Goal: Task Accomplishment & Management: Complete application form

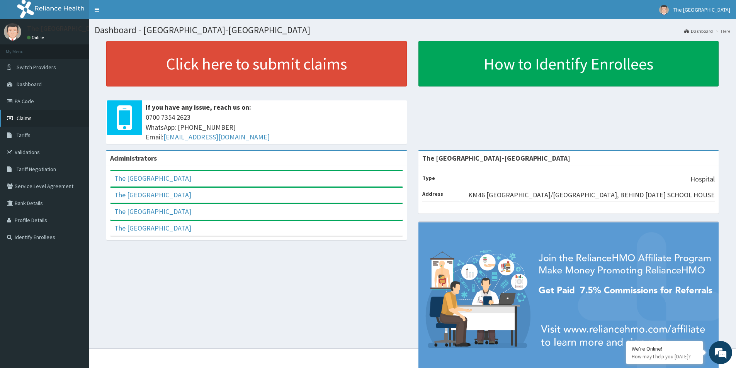
click at [22, 117] on span "Claims" at bounding box center [24, 118] width 15 height 7
click at [29, 102] on link "PA Code" at bounding box center [44, 101] width 89 height 17
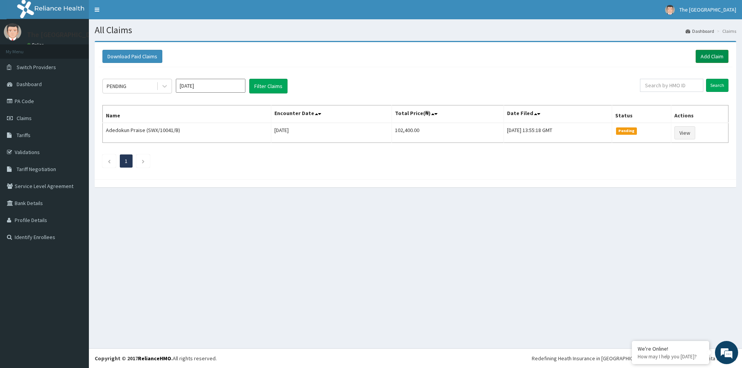
click at [705, 54] on link "Add Claim" at bounding box center [712, 56] width 33 height 13
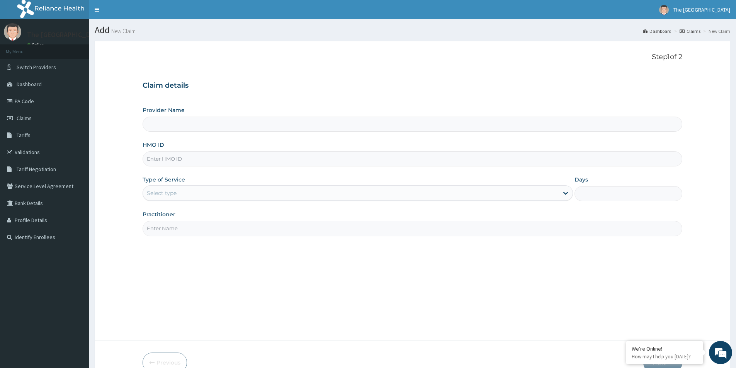
type input "The [GEOGRAPHIC_DATA]-[GEOGRAPHIC_DATA]"
click at [175, 160] on input "HMO ID" at bounding box center [413, 159] width 540 height 15
paste input "MHG/10318/B"
type input "MHG/10318/B"
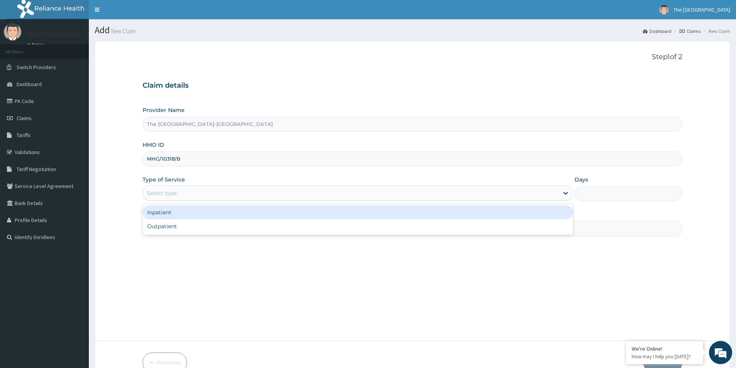
click at [172, 193] on div "Select type" at bounding box center [162, 193] width 30 height 8
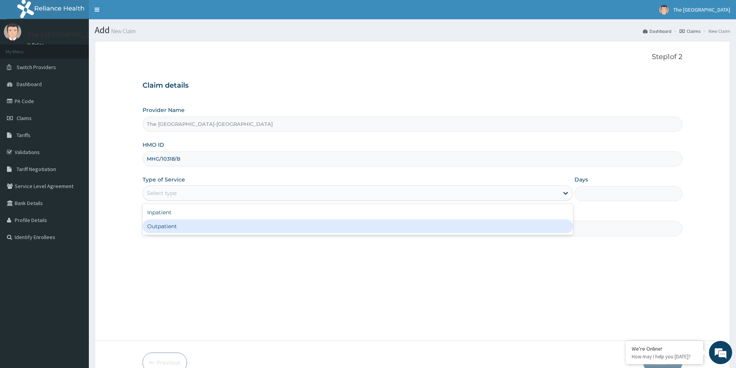
click at [169, 225] on div "Outpatient" at bounding box center [358, 227] width 431 height 14
type input "1"
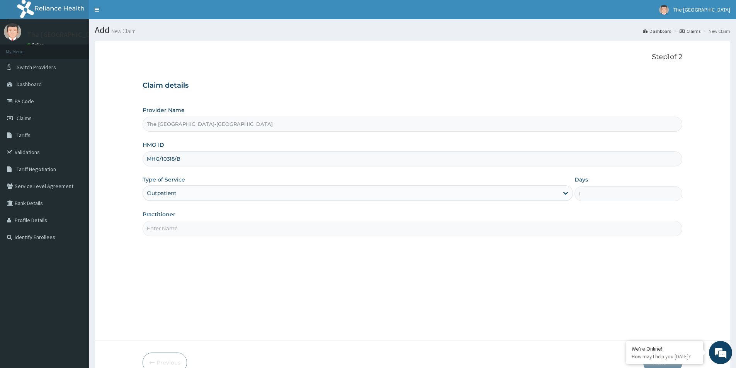
click at [165, 229] on input "Practitioner" at bounding box center [413, 228] width 540 height 15
paste input "OLAOMO NOAH"
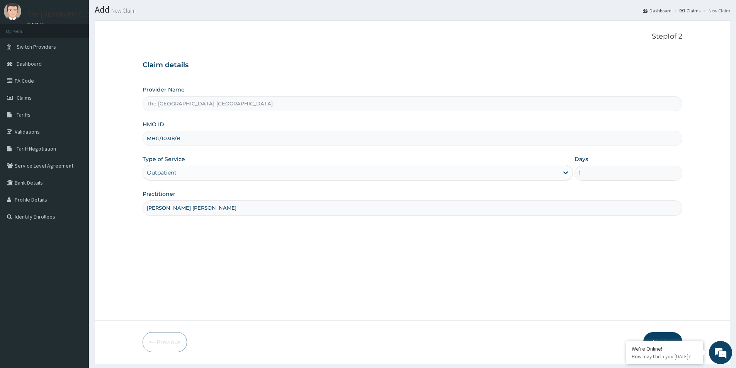
scroll to position [42, 0]
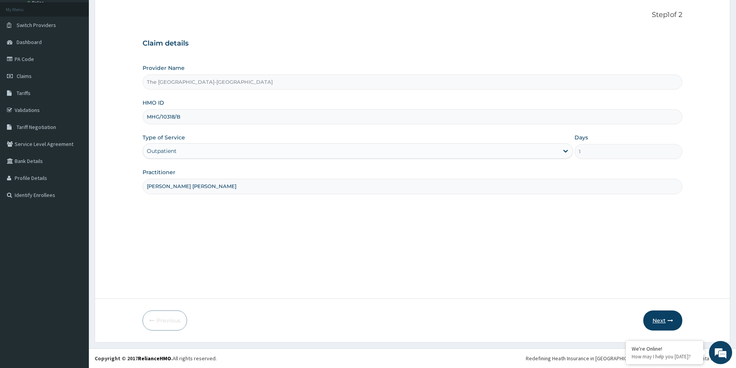
type input "DR. OLAOMO NOAH"
click at [666, 319] on button "Next" at bounding box center [663, 321] width 39 height 20
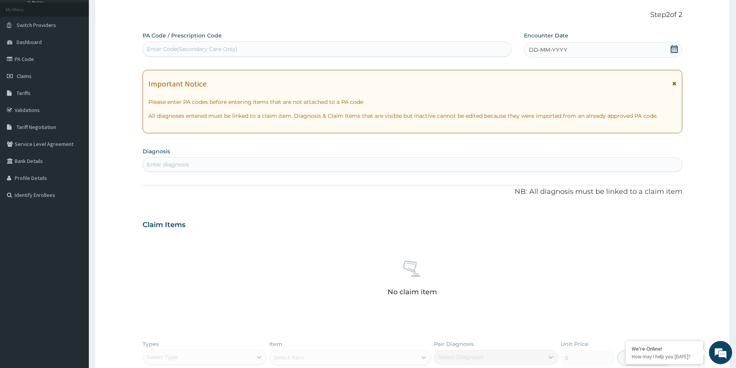
click at [225, 48] on div "Enter Code(Secondary Care Only)" at bounding box center [192, 49] width 91 height 8
paste input "PA/74C1E9"
type input "PA/74C1E9"
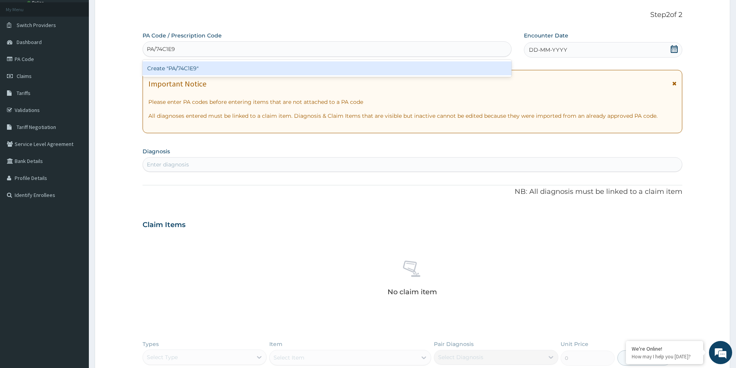
click at [233, 67] on div "Create "PA/74C1E9"" at bounding box center [327, 68] width 369 height 14
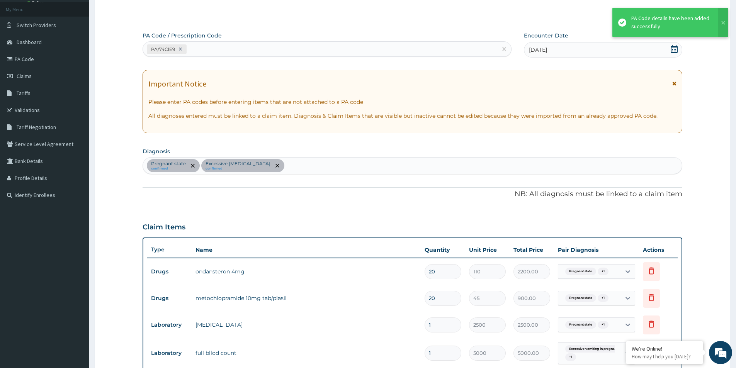
scroll to position [271, 0]
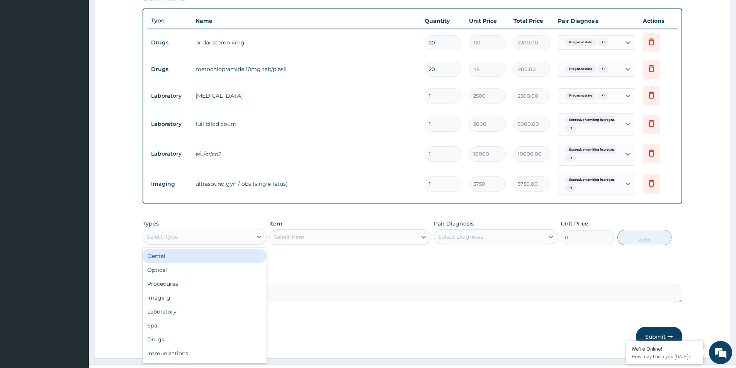
click at [181, 236] on div "Select Type" at bounding box center [197, 237] width 109 height 12
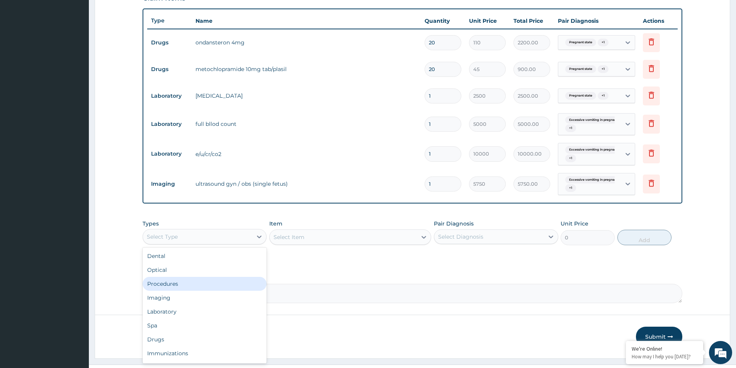
click at [165, 285] on div "Procedures" at bounding box center [205, 284] width 124 height 14
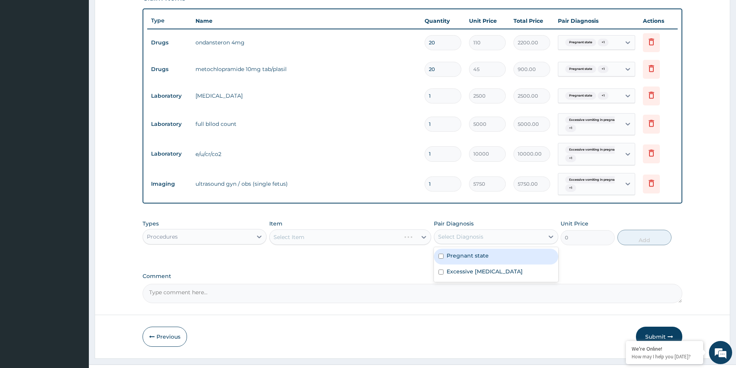
click at [456, 237] on div "Select Diagnosis" at bounding box center [460, 237] width 45 height 8
drag, startPoint x: 443, startPoint y: 255, endPoint x: 441, endPoint y: 271, distance: 16.8
click at [443, 255] on input "checkbox" at bounding box center [441, 256] width 5 height 5
checkbox input "true"
click at [440, 275] on input "checkbox" at bounding box center [441, 272] width 5 height 5
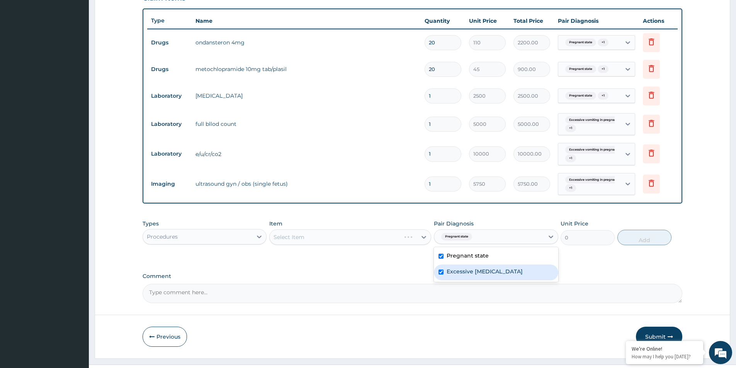
checkbox input "true"
click at [372, 238] on div "Select Item" at bounding box center [350, 237] width 162 height 15
click at [339, 237] on div "Select Item" at bounding box center [343, 237] width 147 height 12
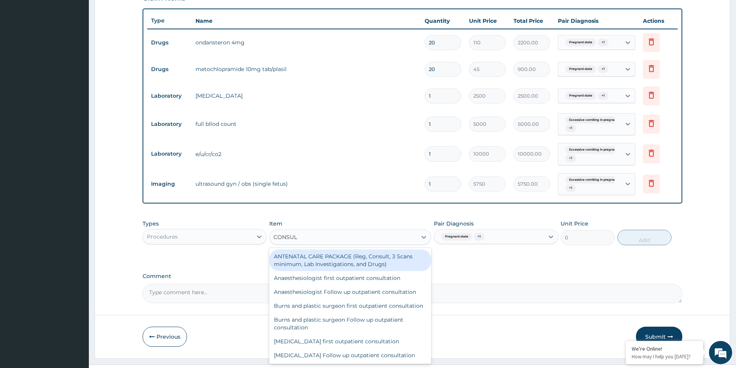
type input "CONSULT"
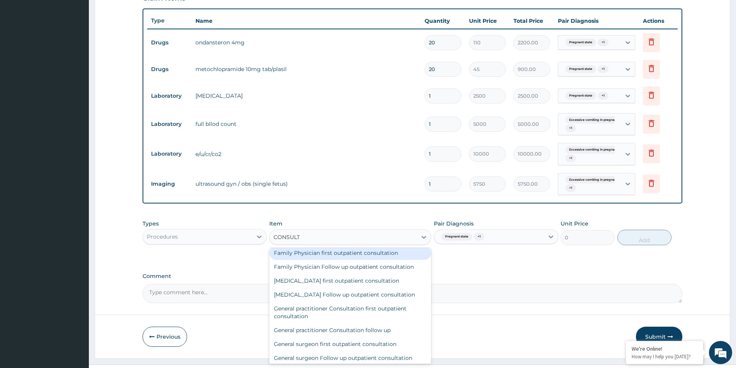
scroll to position [271, 0]
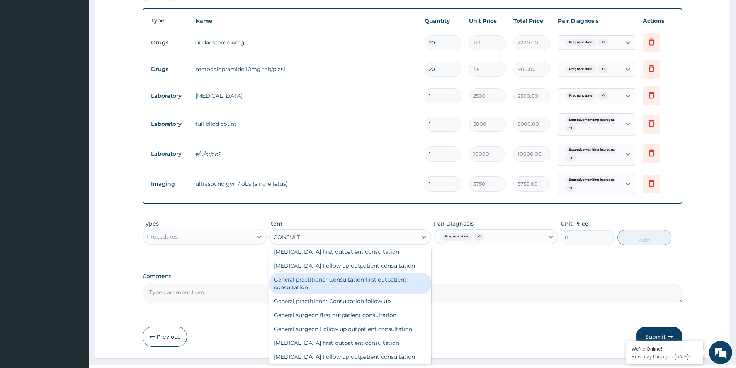
click at [316, 291] on div "General practitioner Consultation first outpatient consultation" at bounding box center [350, 284] width 162 height 22
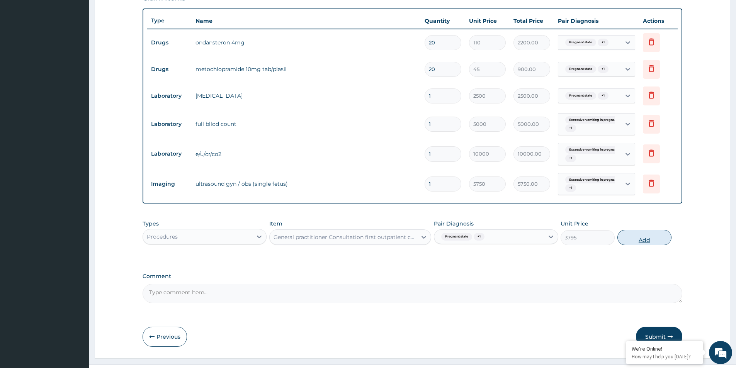
click at [648, 237] on button "Add" at bounding box center [645, 237] width 54 height 15
type input "0"
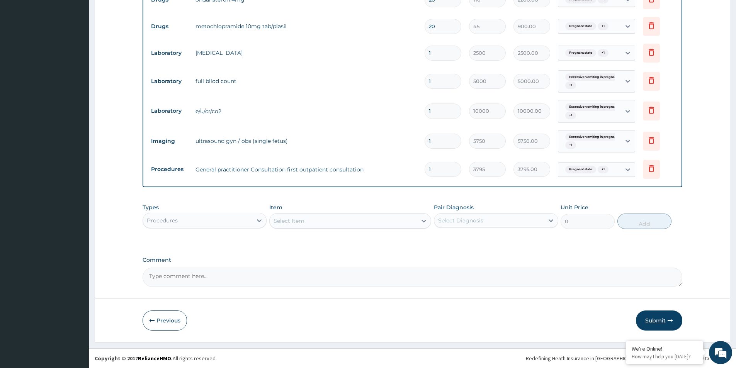
click at [664, 320] on button "Submit" at bounding box center [659, 321] width 46 height 20
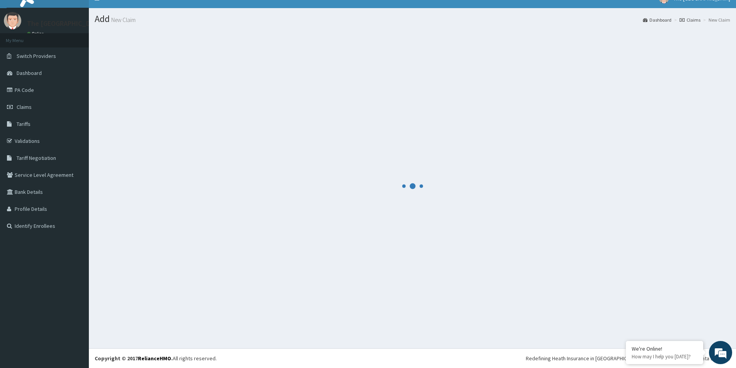
scroll to position [11, 0]
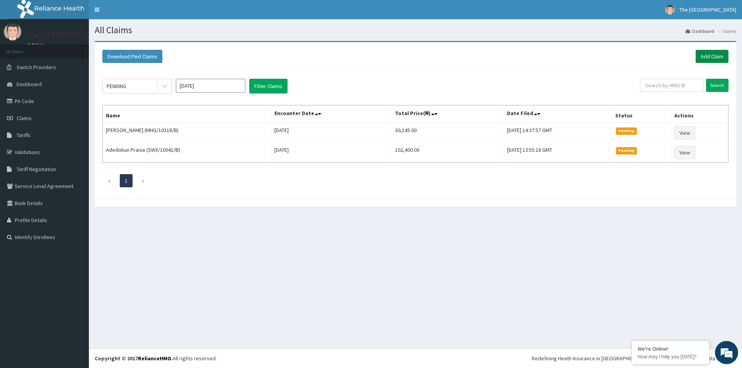
click at [710, 56] on link "Add Claim" at bounding box center [712, 56] width 33 height 13
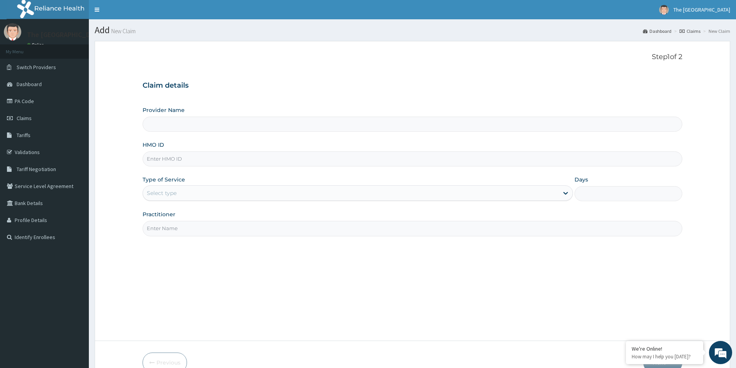
type input "The [GEOGRAPHIC_DATA]-[GEOGRAPHIC_DATA]"
click at [180, 158] on input "HMO ID" at bounding box center [413, 159] width 540 height 15
paste input "PWC/10505/A"
type input "PWC/10505/A"
click at [155, 195] on div "Select type" at bounding box center [162, 193] width 30 height 8
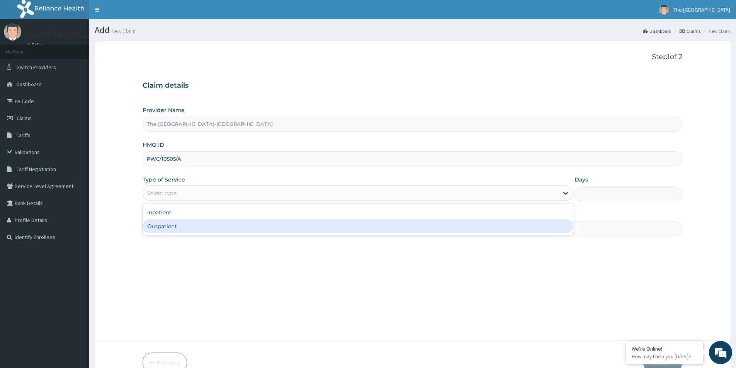
click at [153, 231] on div "Outpatient" at bounding box center [358, 227] width 431 height 14
type input "1"
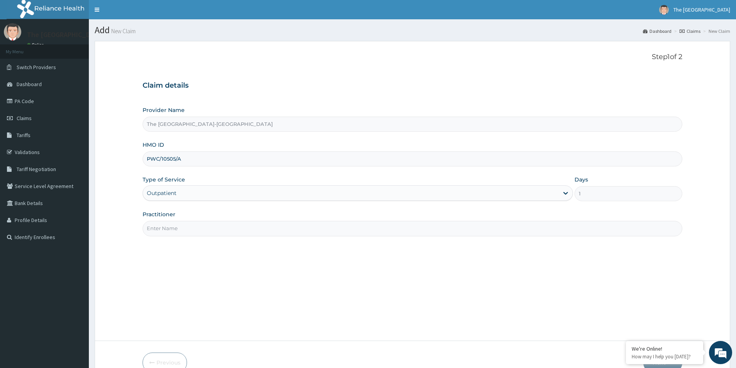
click at [176, 231] on input "Practitioner" at bounding box center [413, 228] width 540 height 15
paste input "NWANKWO NKECHI"
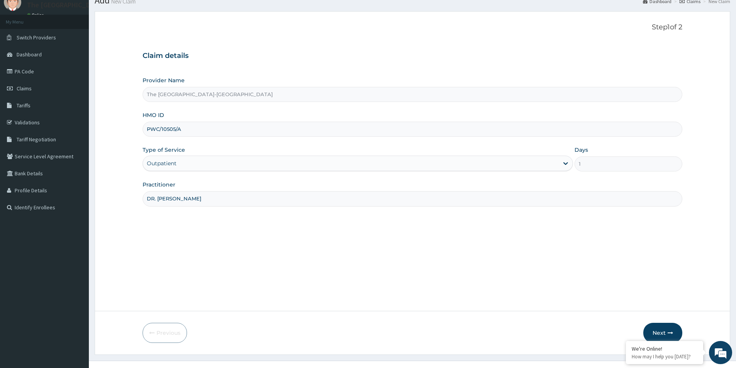
scroll to position [42, 0]
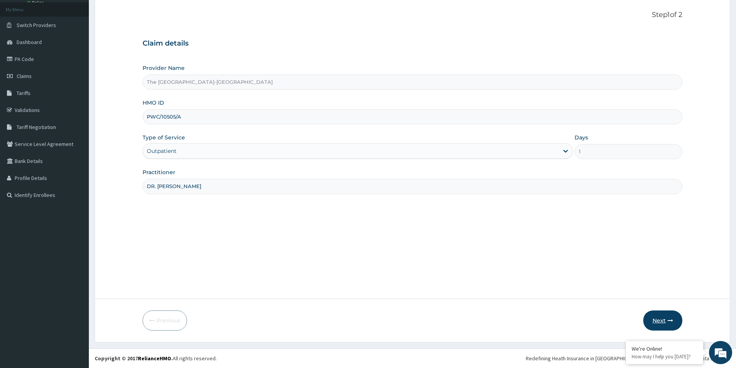
type input "DR. NWANKWO NKECHI"
click at [660, 321] on button "Next" at bounding box center [663, 321] width 39 height 20
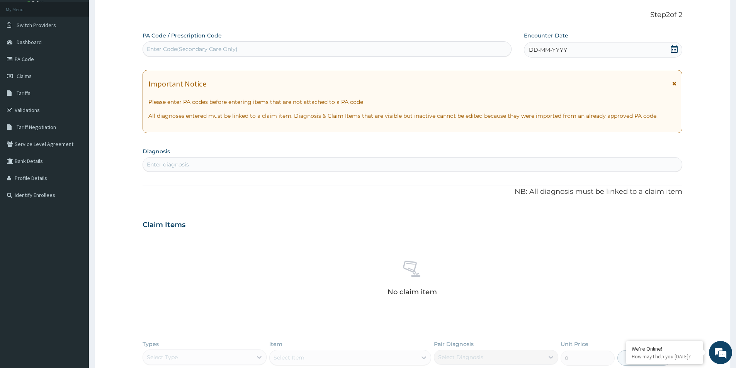
click at [213, 49] on div "Enter Code(Secondary Care Only)" at bounding box center [192, 49] width 91 height 8
paste input "PA/1762AF"
type input "PA/1762AF"
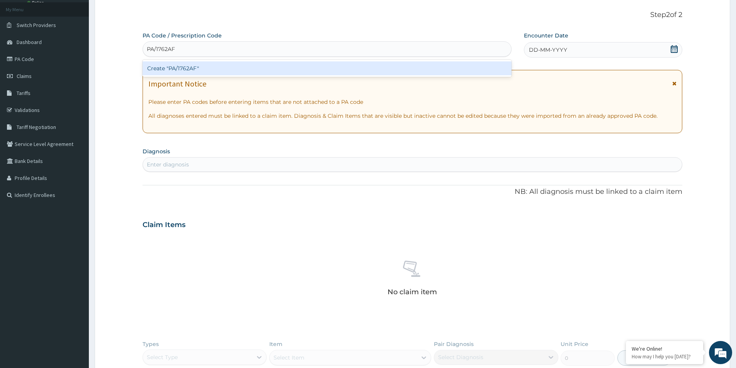
click at [242, 68] on div "Create "PA/1762AF"" at bounding box center [327, 68] width 369 height 14
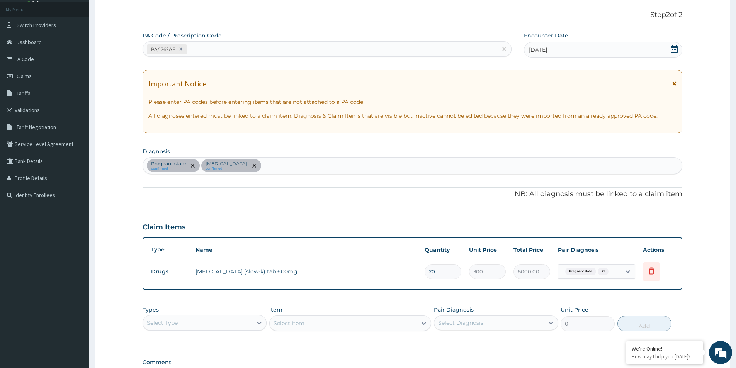
click at [214, 49] on div "PA/1762AF" at bounding box center [320, 49] width 354 height 13
paste input "PA/632A62"
type input "PA/632A62"
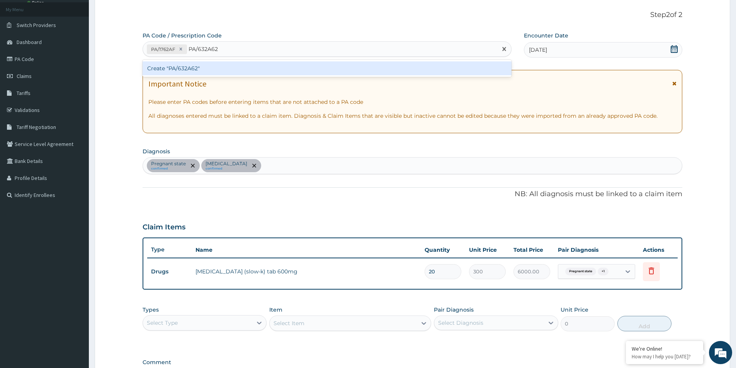
click at [216, 65] on div "Create "PA/632A62"" at bounding box center [327, 68] width 369 height 14
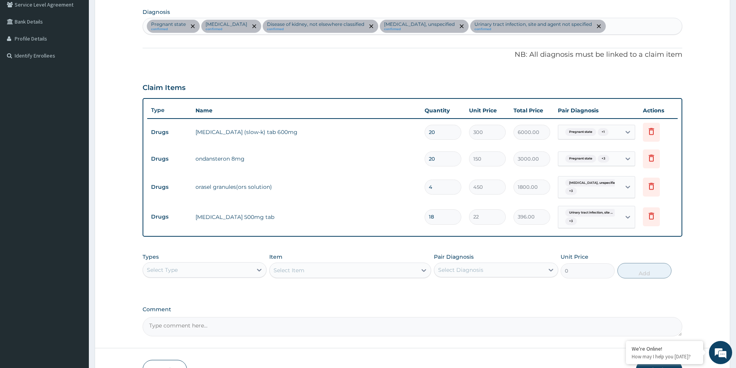
scroll to position [231, 0]
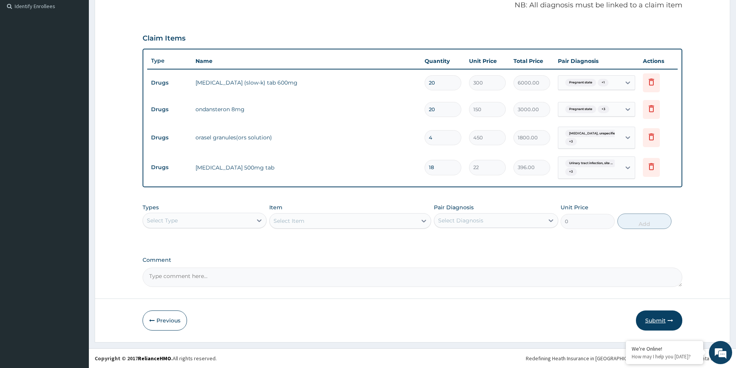
click at [650, 318] on button "Submit" at bounding box center [659, 321] width 46 height 20
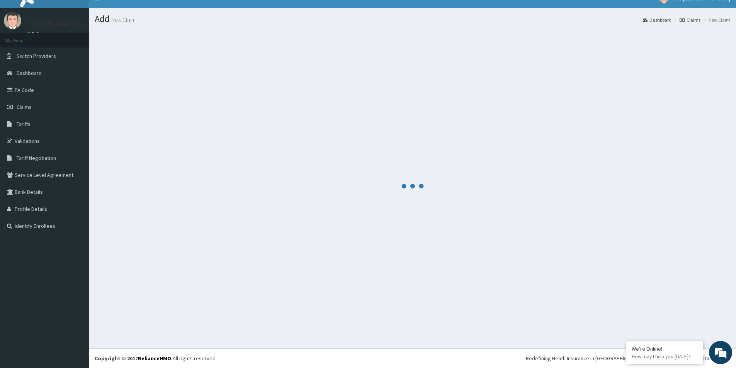
scroll to position [11, 0]
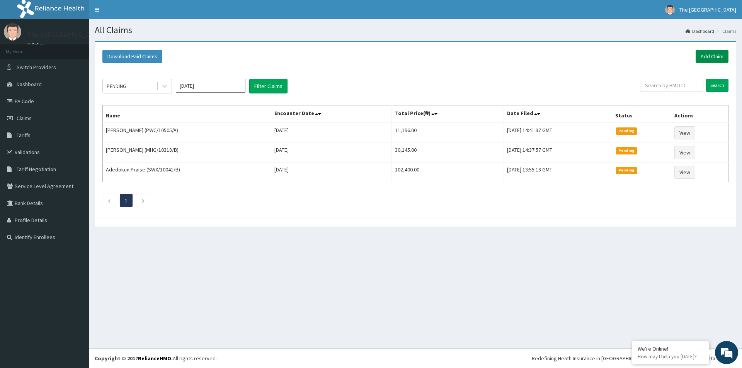
click at [707, 57] on link "Add Claim" at bounding box center [712, 56] width 33 height 13
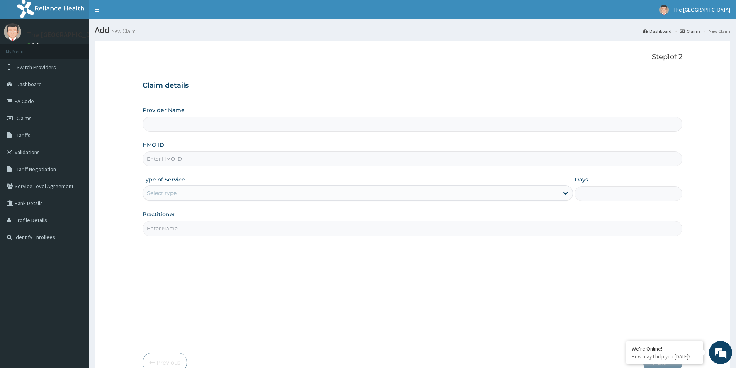
click at [161, 160] on input "HMO ID" at bounding box center [413, 159] width 540 height 15
paste input "[PERSON_NAME]/10007/B"
type input "[PERSON_NAME]/10007/B"
type input "The [GEOGRAPHIC_DATA]-[GEOGRAPHIC_DATA]"
type input "[PERSON_NAME]/10007/B"
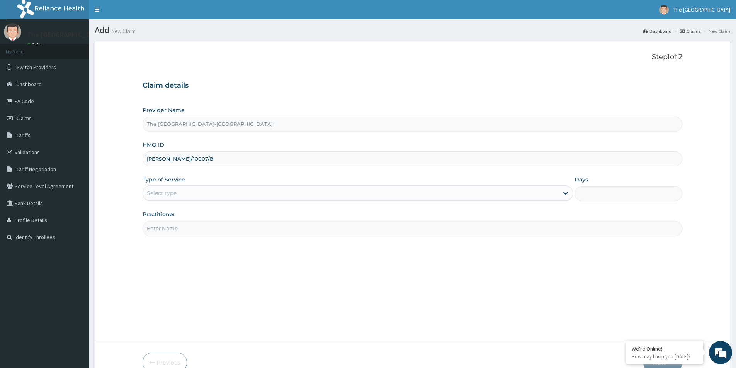
click at [169, 194] on div "Select type" at bounding box center [162, 193] width 30 height 8
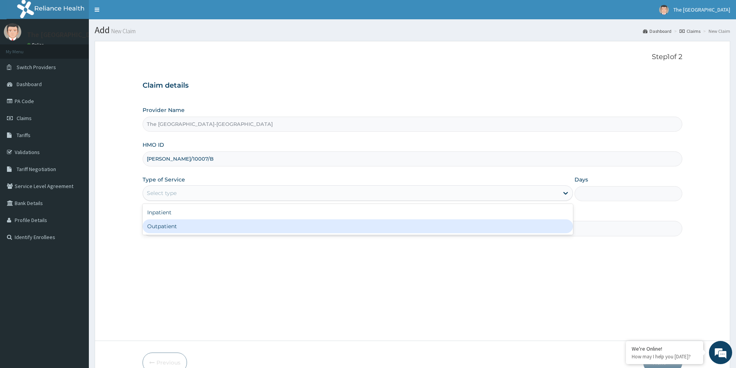
click at [164, 226] on div "Outpatient" at bounding box center [358, 227] width 431 height 14
type input "1"
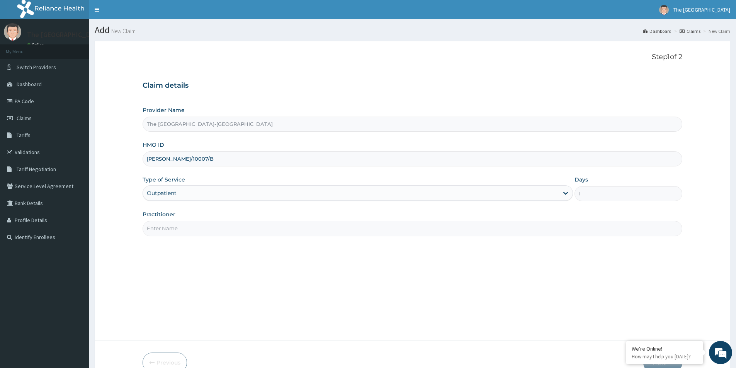
click at [191, 225] on input "Practitioner" at bounding box center [413, 228] width 540 height 15
paste input "CHIEMELA JAACHIMMA"
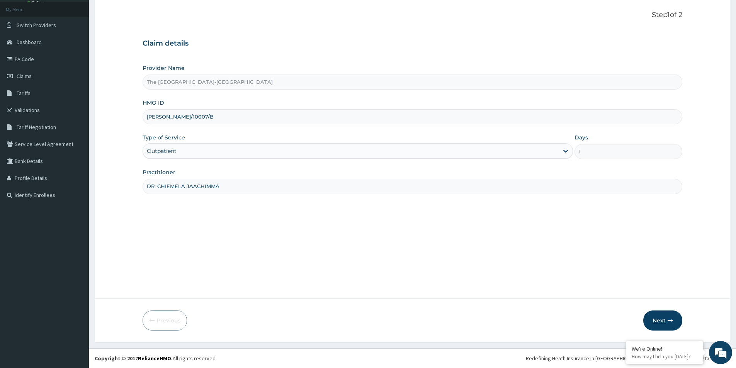
type input "DR. CHIEMELA JAACHIMMA"
click at [661, 320] on button "Next" at bounding box center [663, 321] width 39 height 20
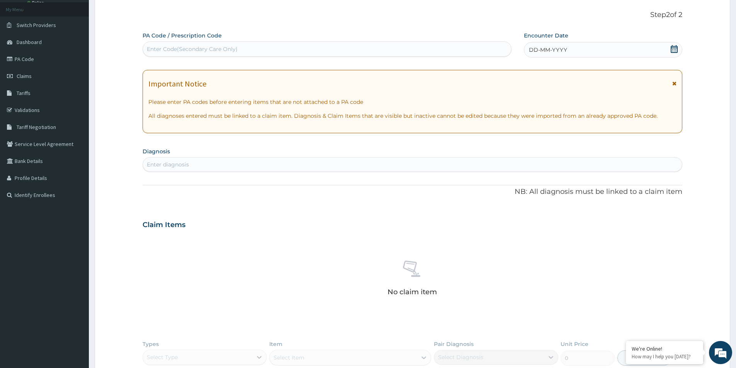
click at [257, 49] on div "Enter Code(Secondary Care Only)" at bounding box center [327, 49] width 368 height 12
paste input "PA/B2E264"
type input "PA/B2E264"
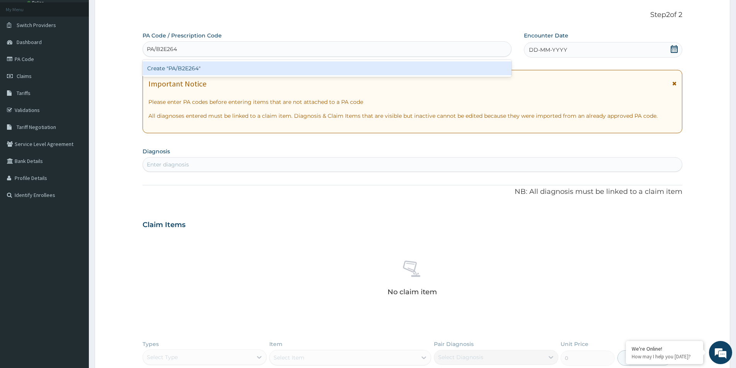
click at [244, 67] on div "Create "PA/B2E264"" at bounding box center [327, 68] width 369 height 14
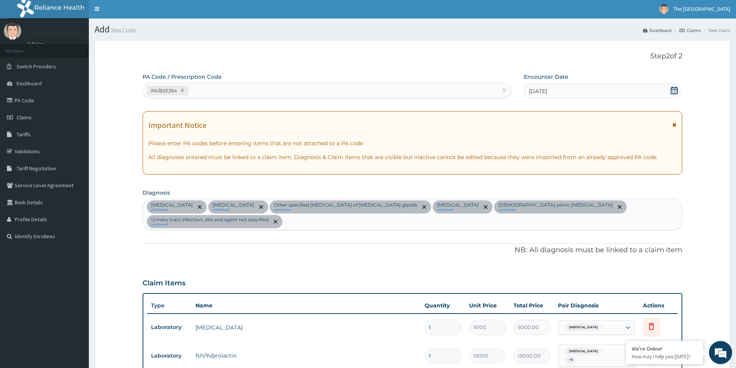
scroll to position [0, 0]
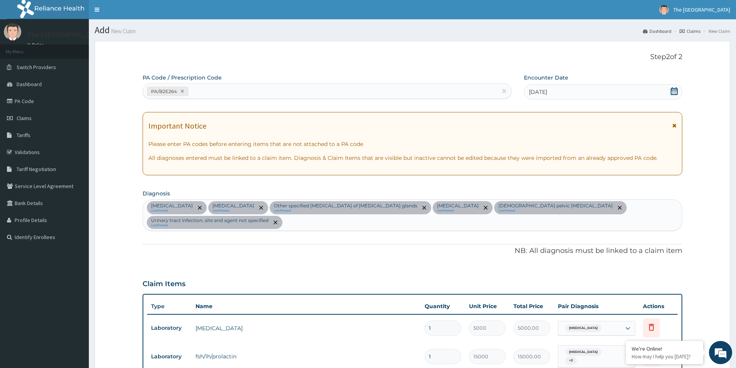
click at [241, 91] on div "PA/B2E264" at bounding box center [320, 91] width 354 height 13
paste input "PA/D97948"
type input "PA/D97948"
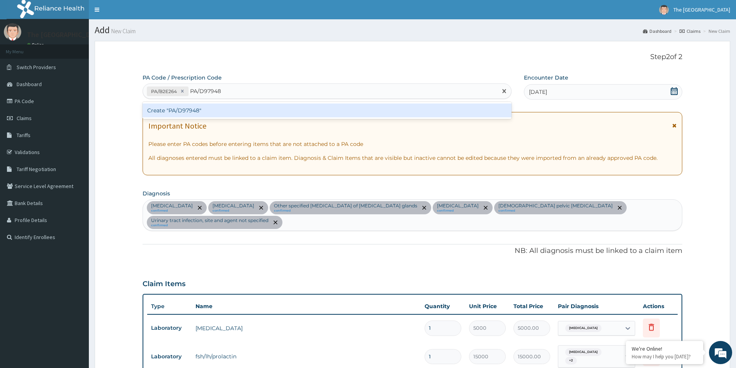
click at [249, 110] on div "Create "PA/D97948"" at bounding box center [327, 111] width 369 height 14
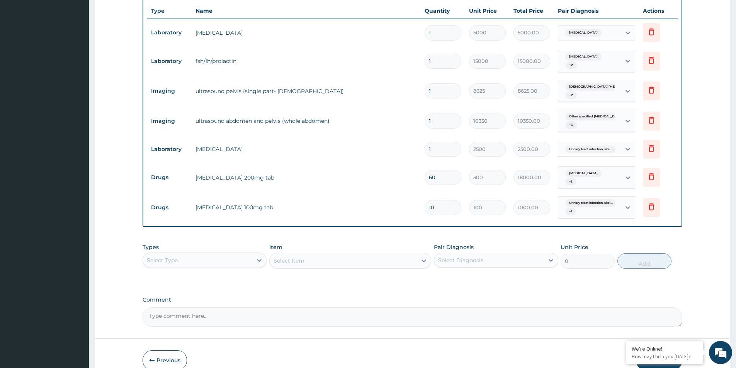
scroll to position [309, 0]
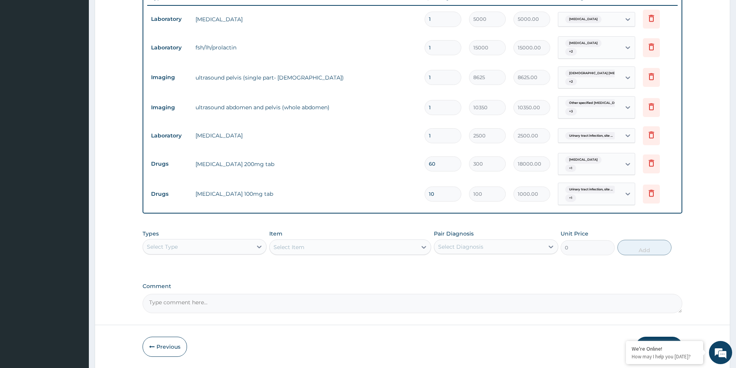
click at [201, 251] on div "Select Type" at bounding box center [197, 247] width 109 height 12
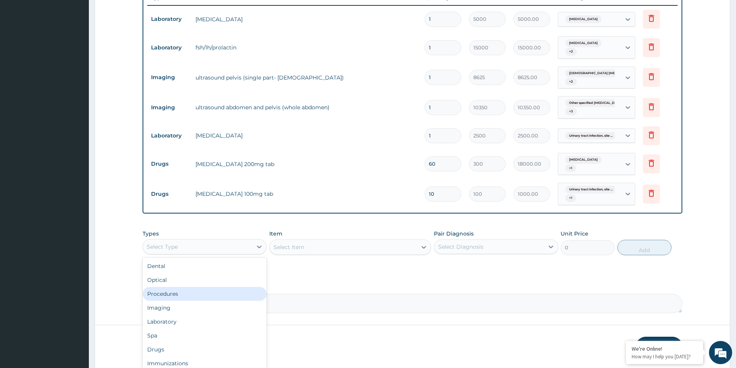
click at [167, 297] on div "Procedures" at bounding box center [205, 294] width 124 height 14
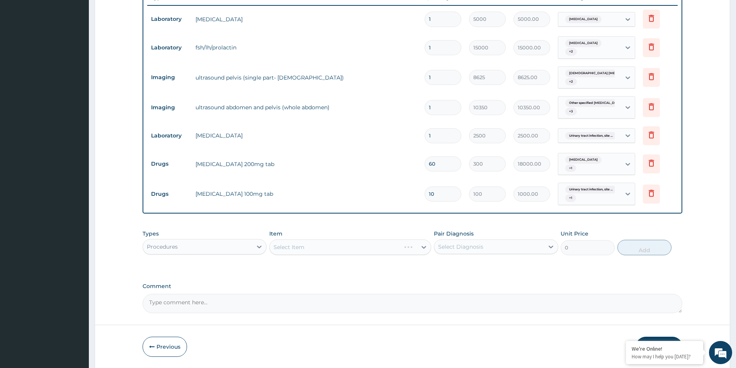
click at [470, 244] on div "Select Diagnosis" at bounding box center [460, 247] width 45 height 8
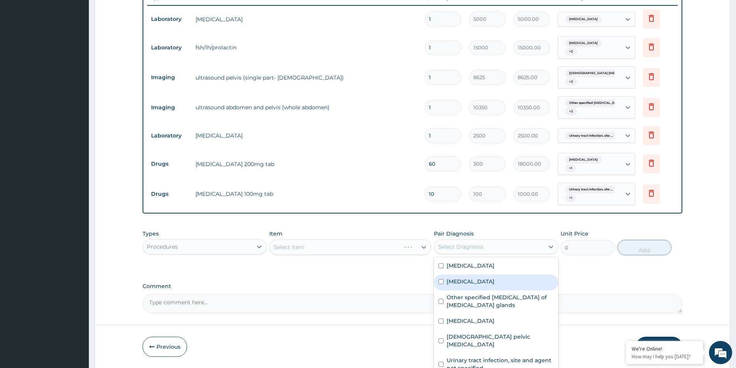
click at [443, 282] on input "checkbox" at bounding box center [441, 281] width 5 height 5
checkbox input "true"
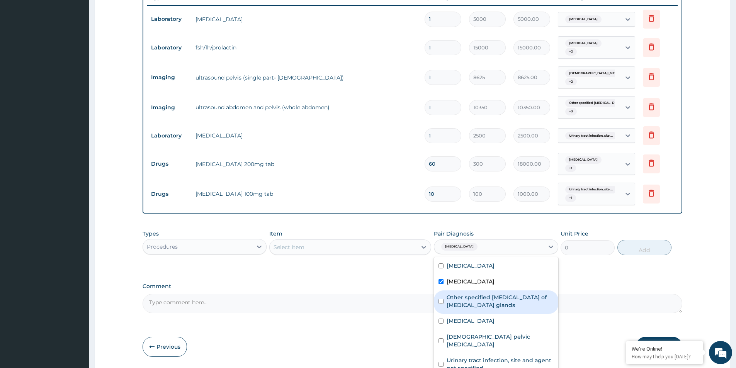
click at [439, 295] on div "Other specified benign neoplasm of endocrine glands" at bounding box center [496, 303] width 124 height 24
checkbox input "true"
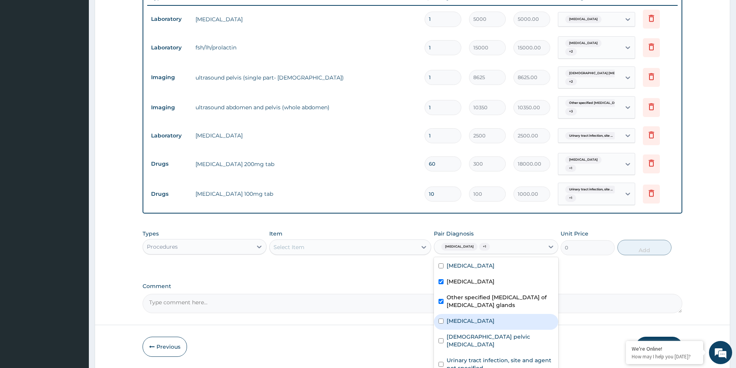
click at [441, 319] on input "checkbox" at bounding box center [441, 321] width 5 height 5
checkbox input "true"
click at [345, 248] on div "Select Item" at bounding box center [343, 247] width 147 height 12
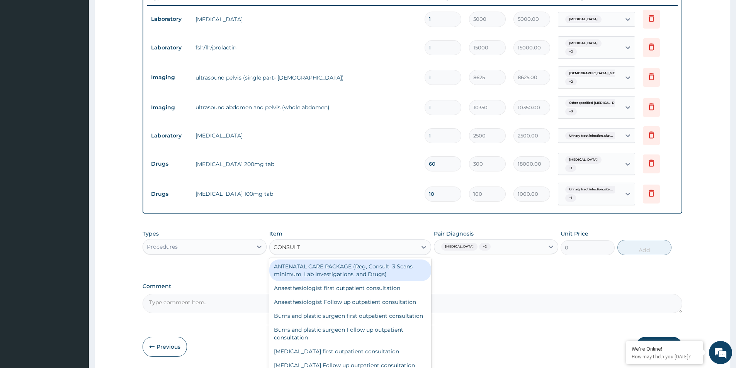
type input "CONSULTA"
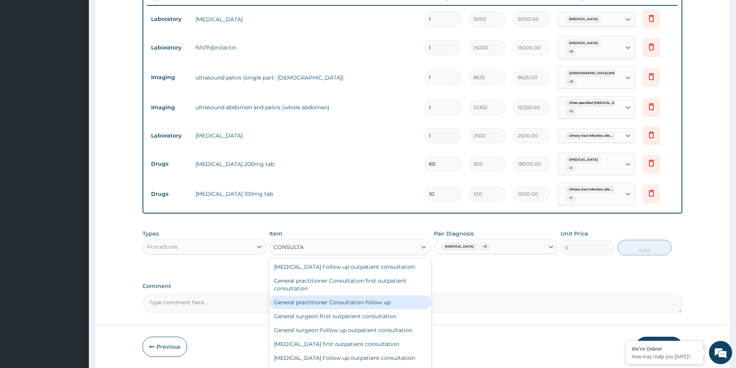
scroll to position [271, 0]
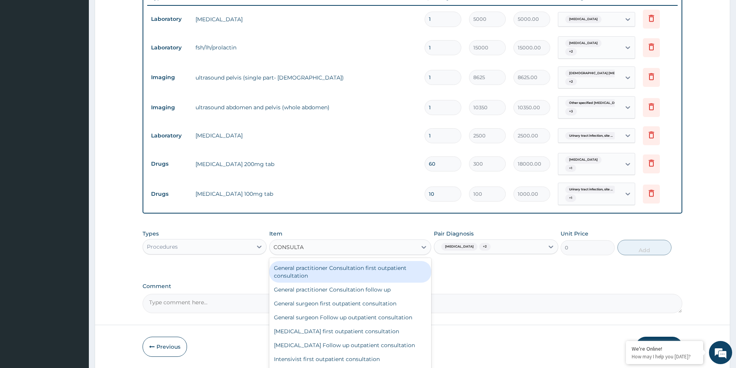
drag, startPoint x: 305, startPoint y: 280, endPoint x: 349, endPoint y: 284, distance: 44.3
click at [307, 280] on div "General practitioner Consultation first outpatient consultation" at bounding box center [350, 272] width 162 height 22
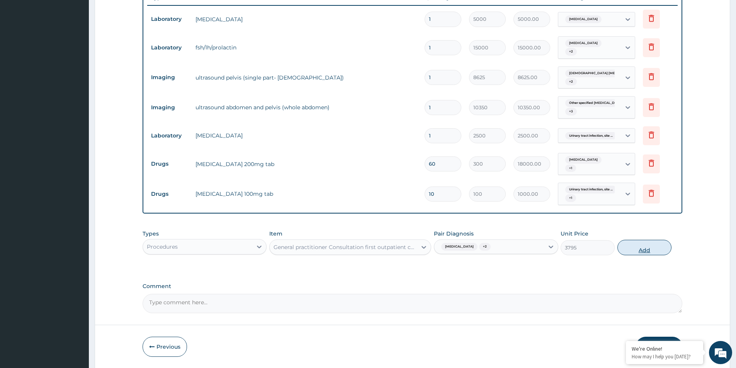
click at [656, 248] on button "Add" at bounding box center [645, 247] width 54 height 15
type input "0"
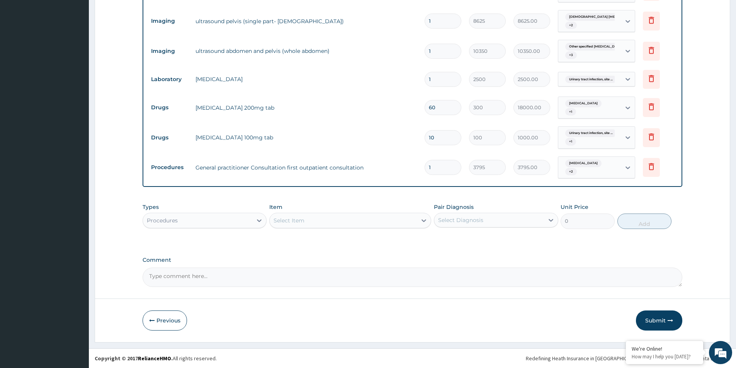
click at [656, 322] on button "Submit" at bounding box center [659, 321] width 46 height 20
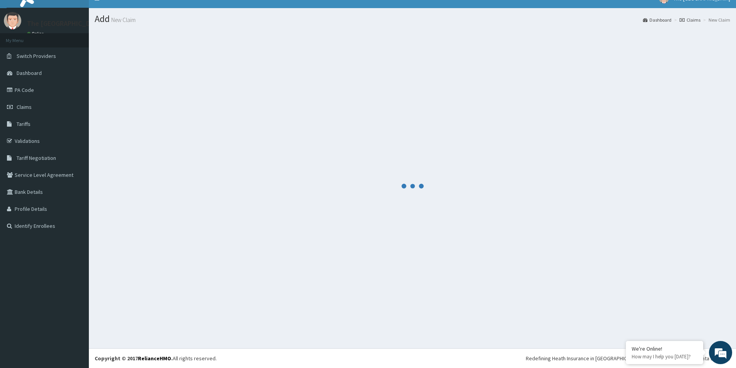
scroll to position [11, 0]
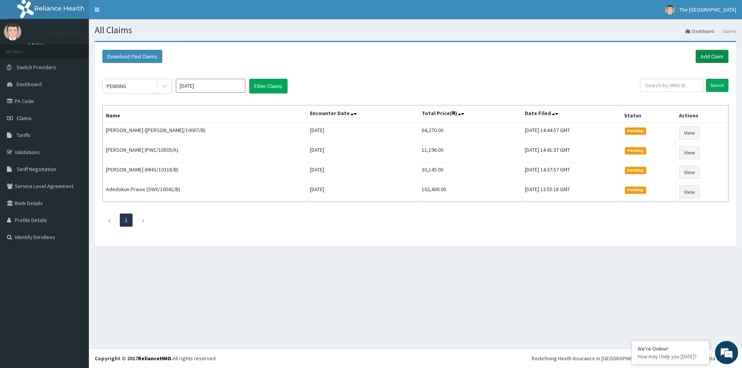
click at [709, 55] on link "Add Claim" at bounding box center [712, 56] width 33 height 13
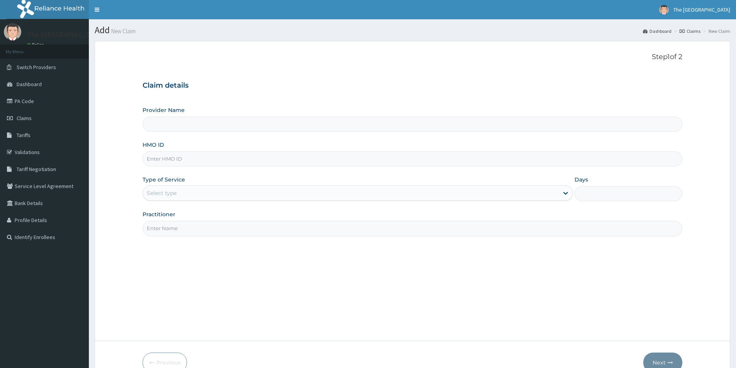
click at [165, 160] on input "HMO ID" at bounding box center [413, 159] width 540 height 15
paste input "KAY/10007/B"
type input "KAY/10007/B"
type input "The Redeemers Health Centre-ogun state"
type input "KAY/10007/B"
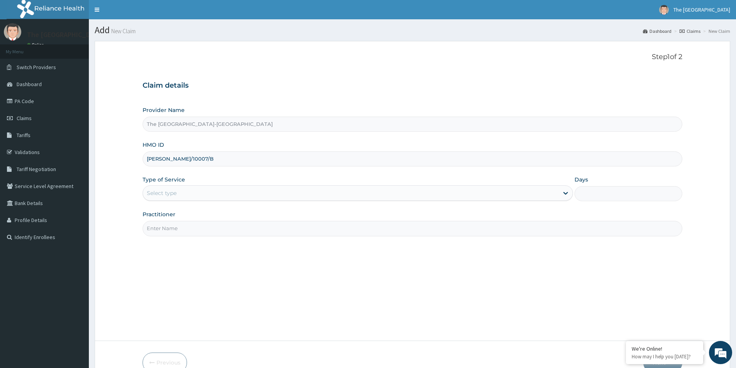
click at [175, 192] on div "Select type" at bounding box center [162, 193] width 30 height 8
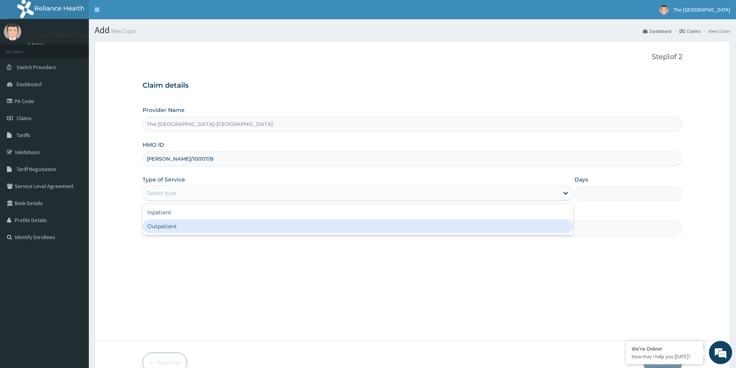
click at [168, 227] on div "Outpatient" at bounding box center [358, 227] width 431 height 14
type input "1"
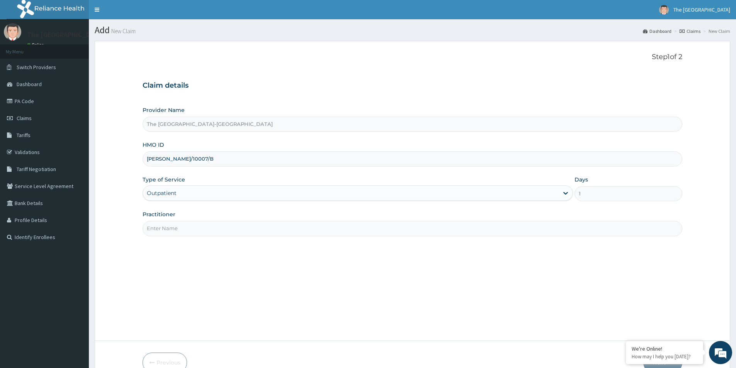
click at [168, 230] on input "Practitioner" at bounding box center [413, 228] width 540 height 15
paste input "NWANKWO NKECHI"
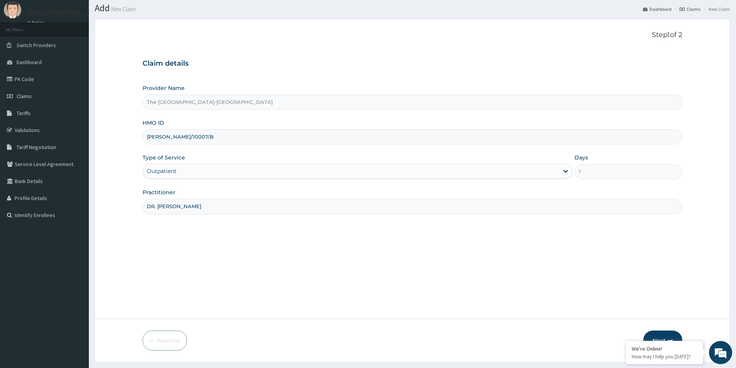
scroll to position [42, 0]
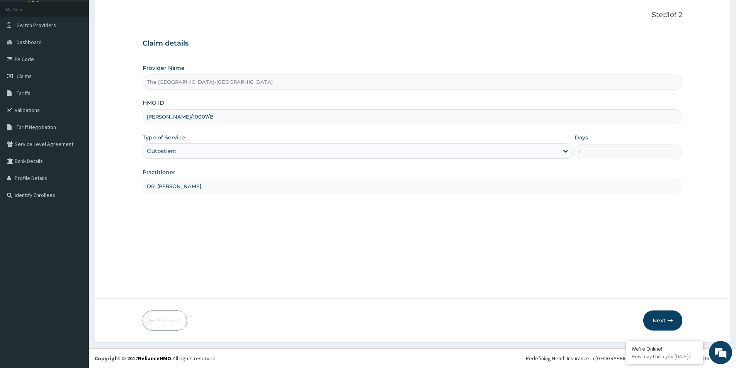
type input "DR. NWANKWO NKECHI"
click at [659, 320] on button "Next" at bounding box center [663, 321] width 39 height 20
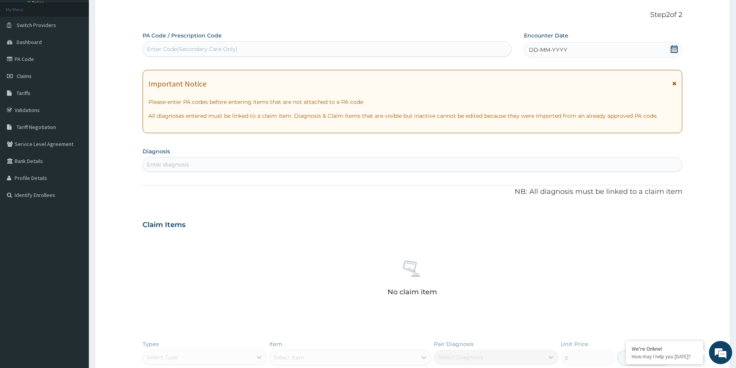
click at [223, 53] on div "Enter Code(Secondary Care Only)" at bounding box center [192, 49] width 91 height 8
paste input "PA/C44630"
type input "PA/C44630"
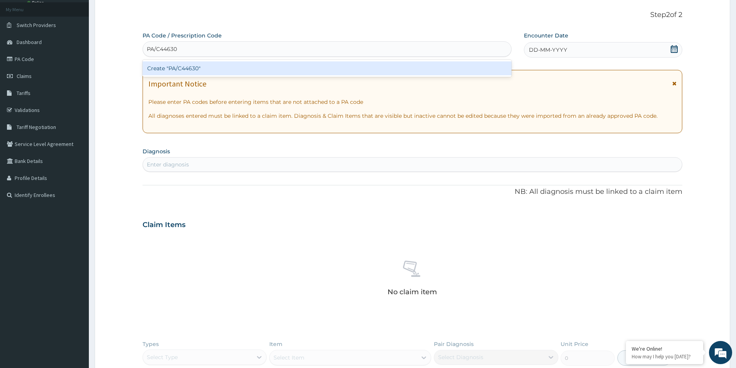
click at [169, 66] on div "Create "PA/C44630"" at bounding box center [327, 68] width 369 height 14
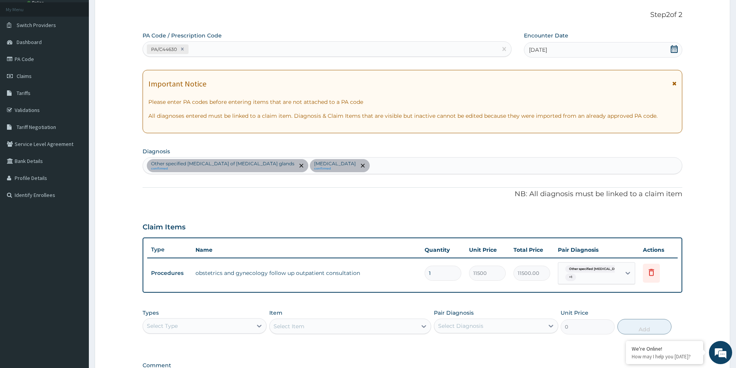
click at [221, 52] on div "PA/C44630" at bounding box center [320, 49] width 354 height 13
paste input "PA/518C24"
type input "PA/518C24"
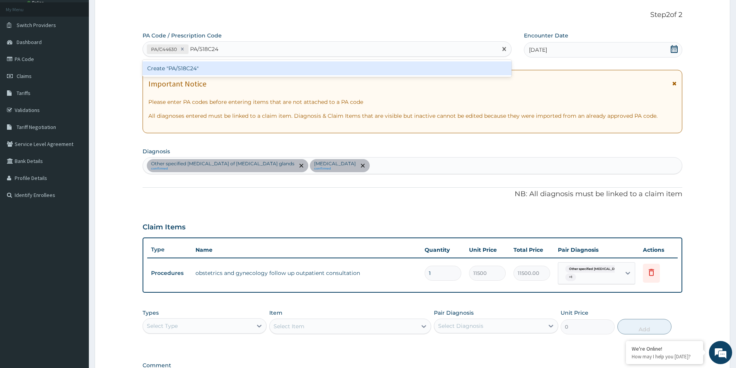
click at [235, 67] on div "Create "PA/518C24"" at bounding box center [327, 68] width 369 height 14
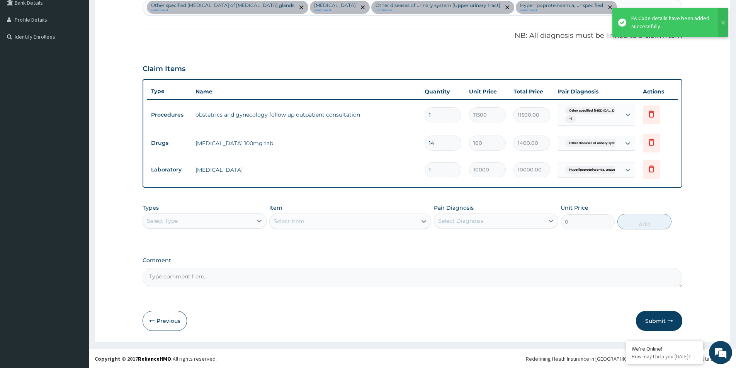
scroll to position [201, 0]
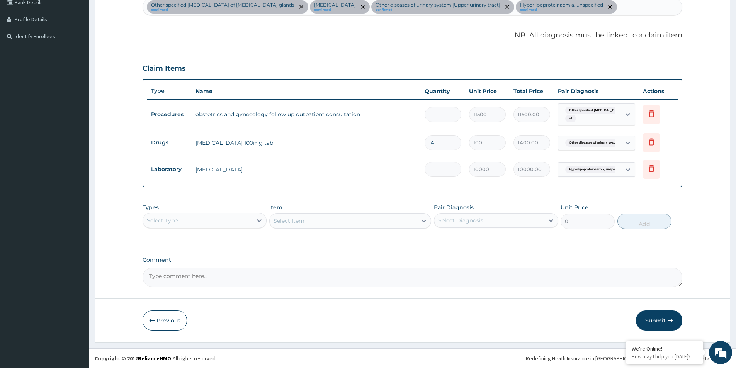
click at [665, 324] on button "Submit" at bounding box center [659, 321] width 46 height 20
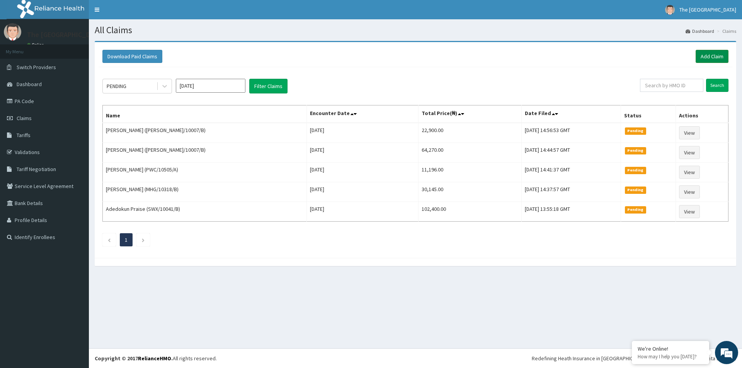
click at [709, 54] on link "Add Claim" at bounding box center [712, 56] width 33 height 13
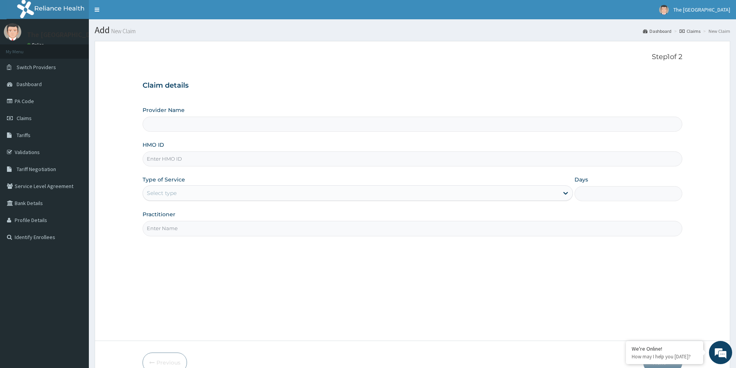
click at [192, 158] on input "HMO ID" at bounding box center [413, 159] width 540 height 15
type input "The [GEOGRAPHIC_DATA]-[GEOGRAPHIC_DATA]"
paste input "ANL/10130/A"
type input "ANL/10130/A"
click at [176, 193] on div "Select type" at bounding box center [162, 193] width 30 height 8
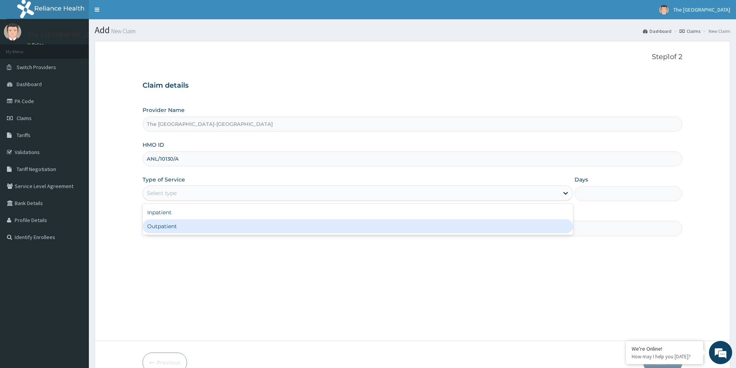
drag, startPoint x: 172, startPoint y: 225, endPoint x: 187, endPoint y: 231, distance: 15.9
click at [173, 226] on div "Outpatient" at bounding box center [358, 227] width 431 height 14
type input "1"
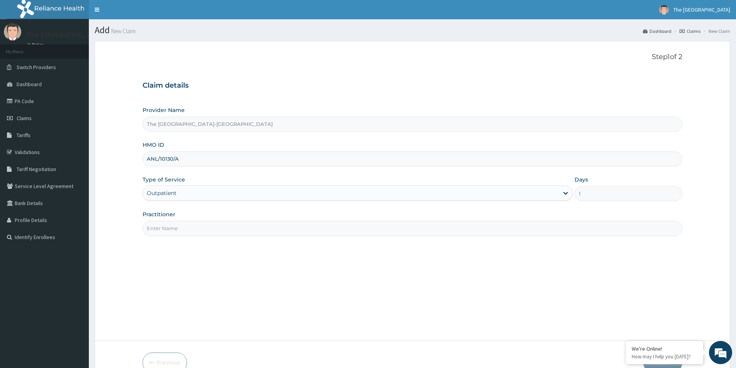
click at [161, 226] on input "Practitioner" at bounding box center [413, 228] width 540 height 15
paste input "CHIEMELA JAACHIMMA"
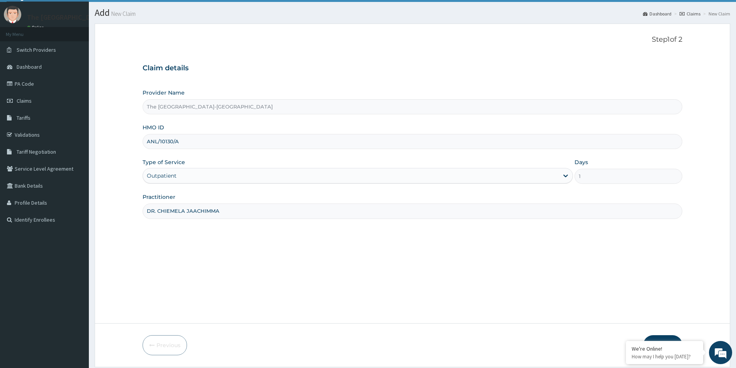
scroll to position [42, 0]
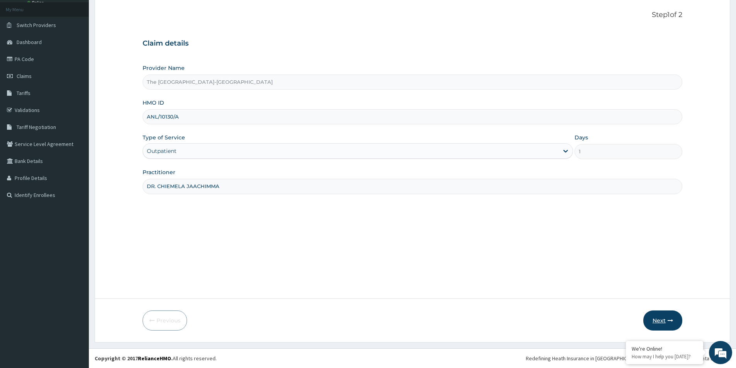
type input "DR. CHIEMELA JAACHIMMA"
click at [667, 318] on button "Next" at bounding box center [663, 321] width 39 height 20
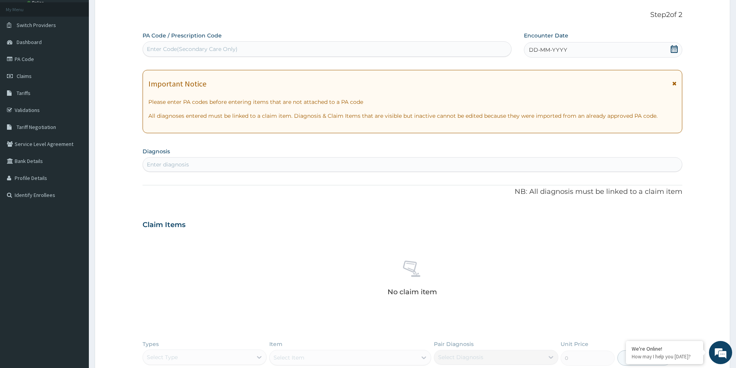
click at [320, 48] on div "Enter Code(Secondary Care Only)" at bounding box center [327, 49] width 368 height 12
paste input "PA/6D9108"
type input "PA/6D9108"
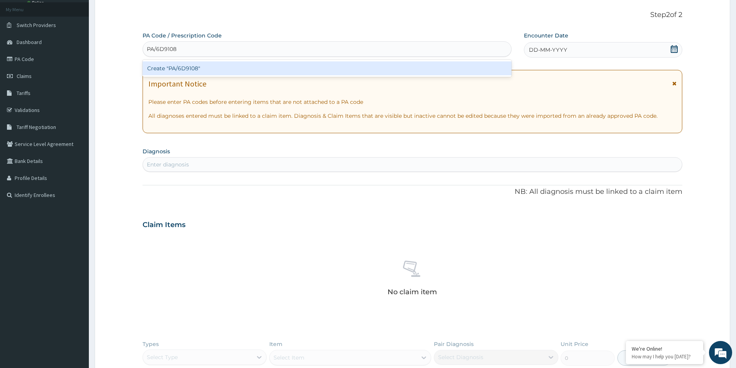
click at [330, 67] on div "Create "PA/6D9108"" at bounding box center [327, 68] width 369 height 14
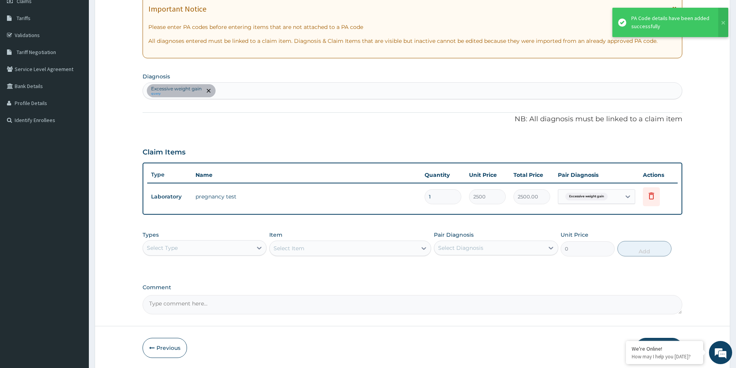
scroll to position [145, 0]
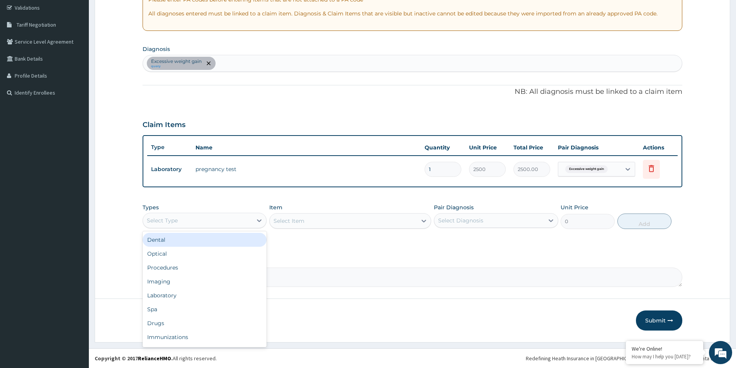
click at [188, 220] on div "Select Type" at bounding box center [197, 221] width 109 height 12
click at [172, 268] on div "Procedures" at bounding box center [205, 268] width 124 height 14
click at [472, 216] on div "Select Diagnosis" at bounding box center [488, 221] width 109 height 12
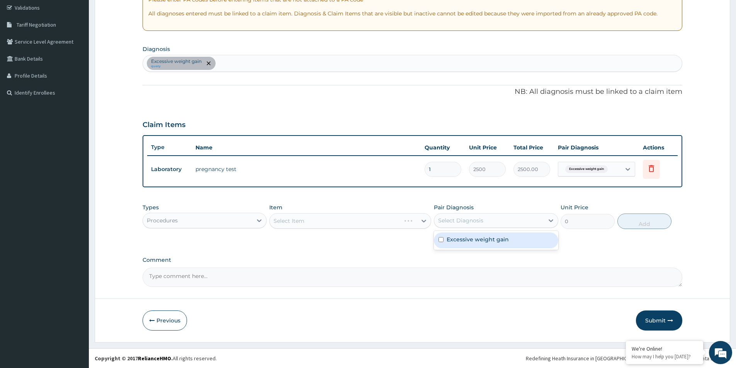
click at [438, 242] on div "Excessive weight gain" at bounding box center [496, 241] width 124 height 16
checkbox input "true"
click at [370, 224] on div "Select Item" at bounding box center [350, 220] width 162 height 15
click at [370, 224] on div "Select Item" at bounding box center [343, 221] width 147 height 12
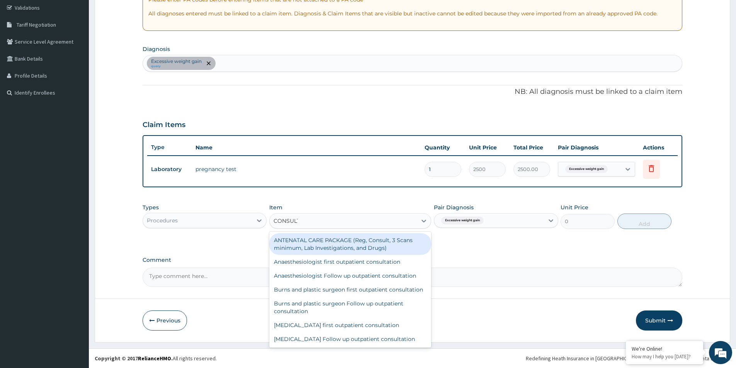
type input "CONSULTA"
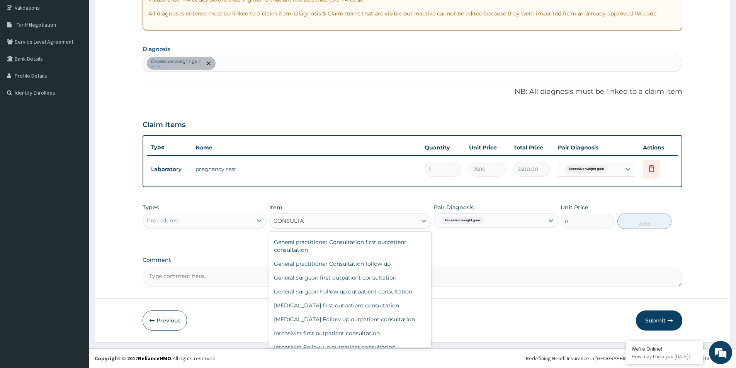
scroll to position [271, 0]
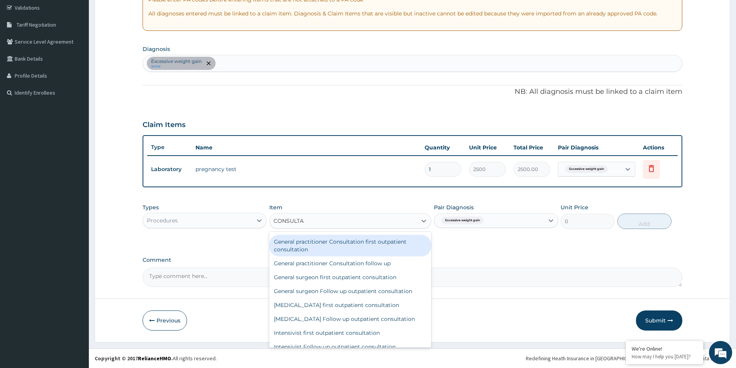
click at [332, 255] on div "General practitioner Consultation first outpatient consultation" at bounding box center [350, 246] width 162 height 22
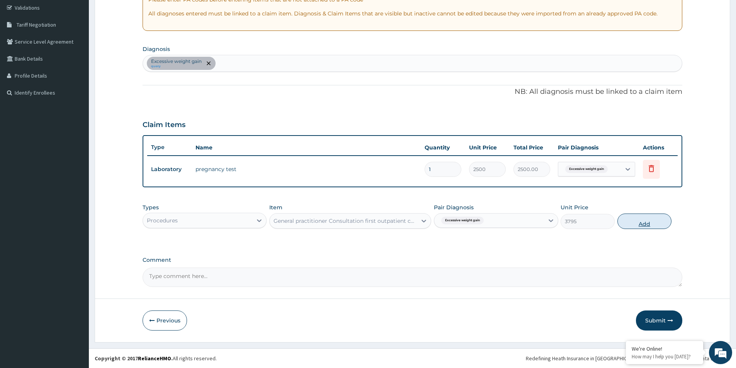
click at [645, 224] on button "Add" at bounding box center [645, 221] width 54 height 15
type input "0"
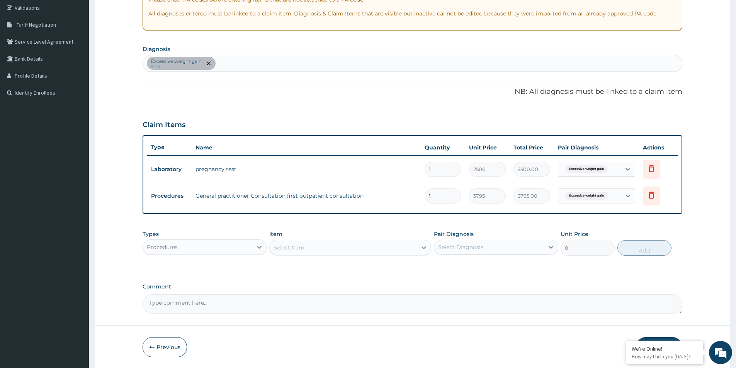
drag, startPoint x: 458, startPoint y: 244, endPoint x: 451, endPoint y: 257, distance: 15.1
click at [458, 247] on div "Select Diagnosis" at bounding box center [460, 247] width 45 height 8
click at [441, 268] on input "checkbox" at bounding box center [441, 266] width 5 height 5
checkbox input "true"
click at [373, 248] on div "Select Item" at bounding box center [343, 248] width 147 height 12
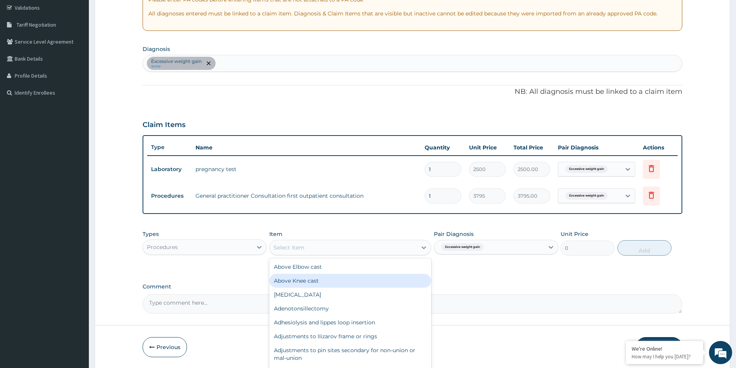
type input "E"
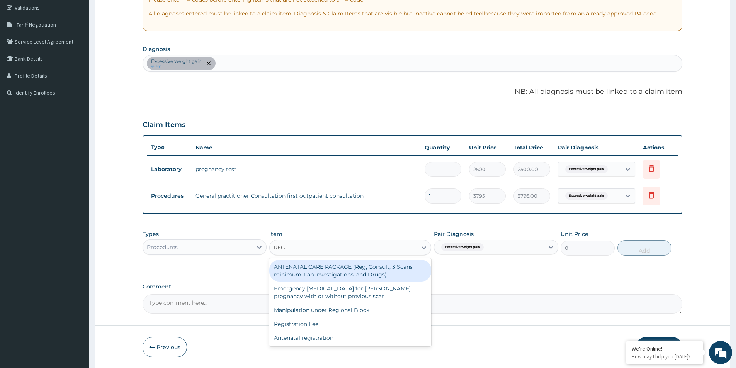
type input "REGI"
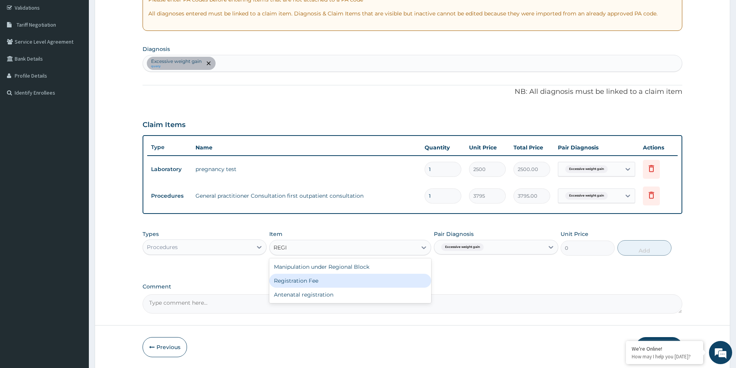
click at [317, 281] on div "Registration Fee" at bounding box center [350, 281] width 162 height 14
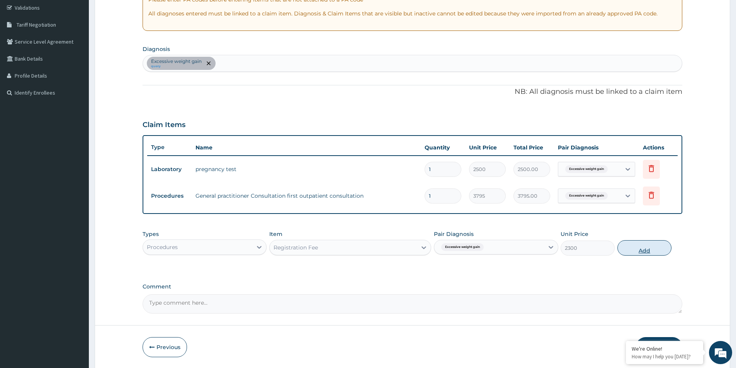
click at [637, 249] on button "Add" at bounding box center [645, 247] width 54 height 15
type input "0"
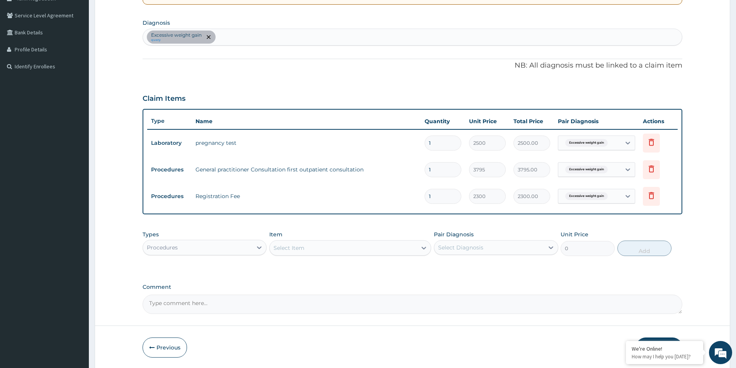
scroll to position [198, 0]
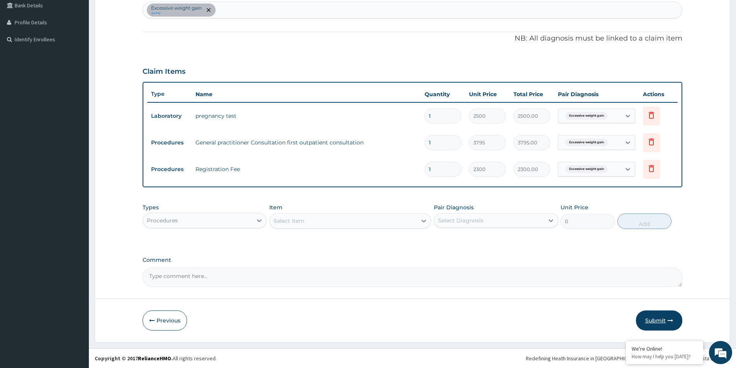
click at [664, 318] on button "Submit" at bounding box center [659, 321] width 46 height 20
